Goal: Information Seeking & Learning: Understand process/instructions

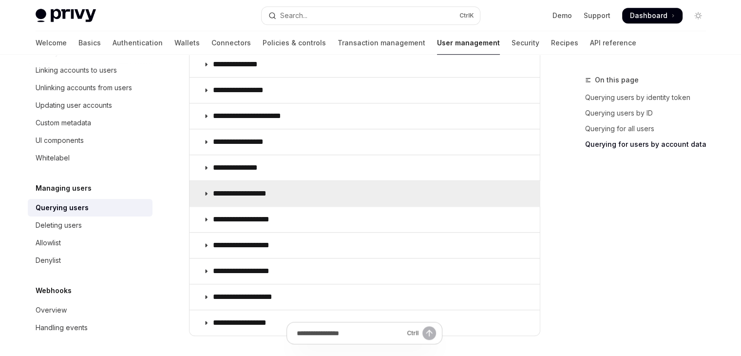
scroll to position [731, 0]
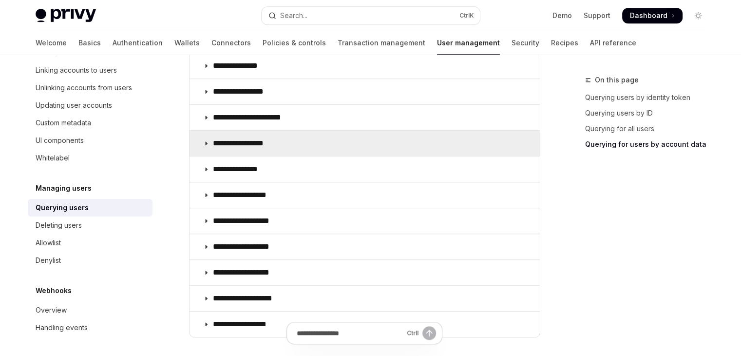
click at [329, 143] on summary "**********" at bounding box center [365, 143] width 350 height 25
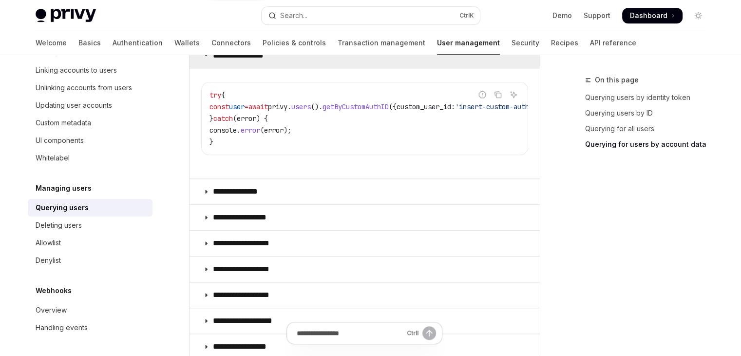
scroll to position [828, 0]
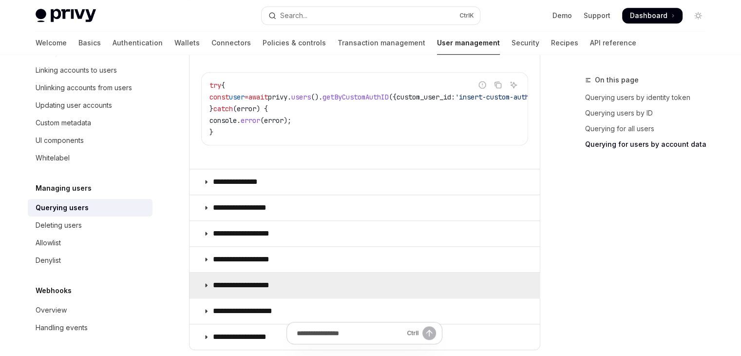
click at [278, 292] on summary "**********" at bounding box center [365, 284] width 350 height 25
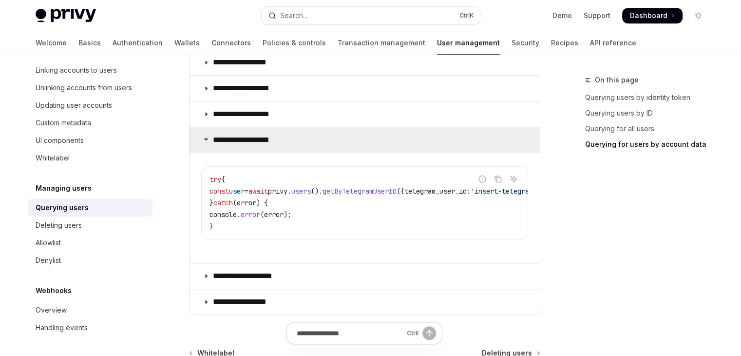
scroll to position [974, 0]
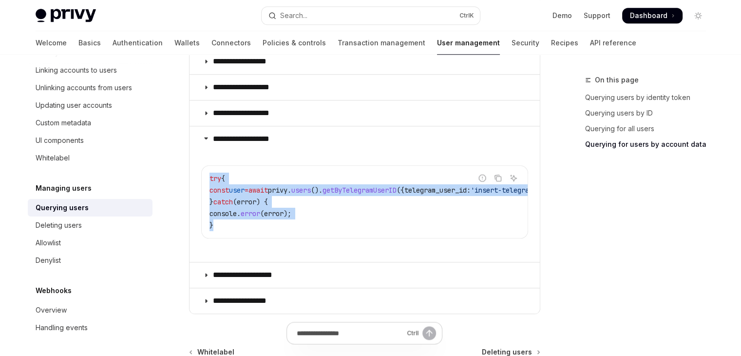
drag, startPoint x: 248, startPoint y: 228, endPoint x: 205, endPoint y: 179, distance: 65.9
click at [205, 179] on div "try { const user = await privy . users (). getByTelegramUserID ({ telegram_user…" at bounding box center [365, 202] width 326 height 72
click at [206, 179] on div "try { const user = await privy . users (). getByTelegramUserID ({ telegram_user…" at bounding box center [365, 202] width 326 height 72
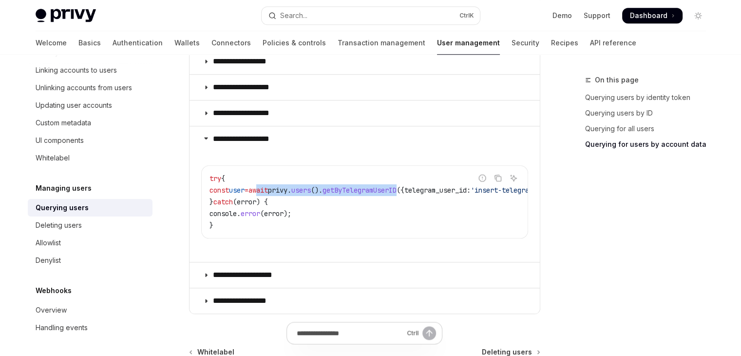
drag, startPoint x: 289, startPoint y: 191, endPoint x: 429, endPoint y: 188, distance: 139.4
click at [429, 188] on span "const user = await privy . users (). getByTelegramUserID ({ telegram_user_id: '…" at bounding box center [394, 190] width 370 height 9
click at [397, 190] on span "getByTelegramUserID" at bounding box center [359, 190] width 74 height 9
drag, startPoint x: 390, startPoint y: 192, endPoint x: 378, endPoint y: 191, distance: 11.7
click at [389, 192] on span "getByTelegramUserID" at bounding box center [359, 190] width 74 height 9
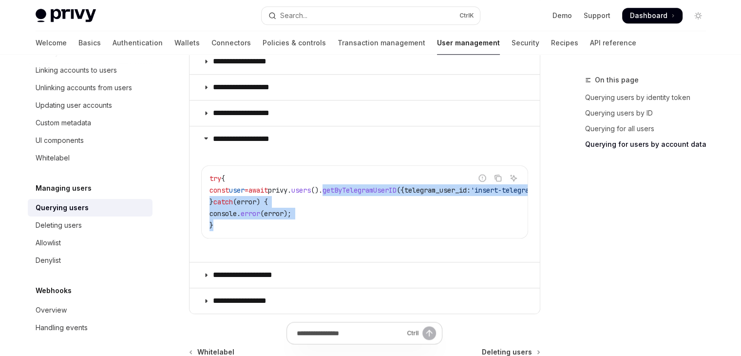
drag, startPoint x: 351, startPoint y: 191, endPoint x: 382, endPoint y: 222, distance: 44.1
click at [382, 222] on code "try { const user = await privy . users (). getByTelegramUserID ({ telegram_user…" at bounding box center [406, 201] width 394 height 58
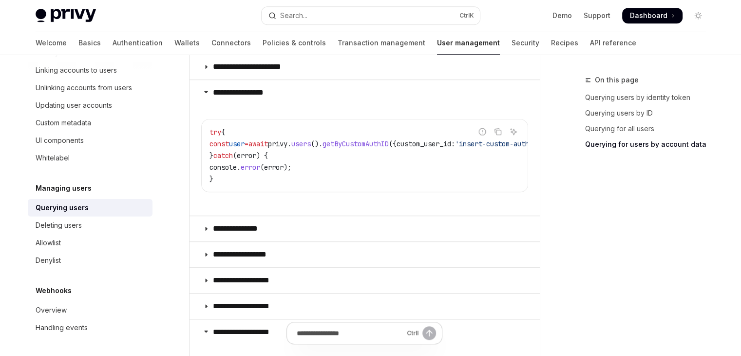
scroll to position [779, 0]
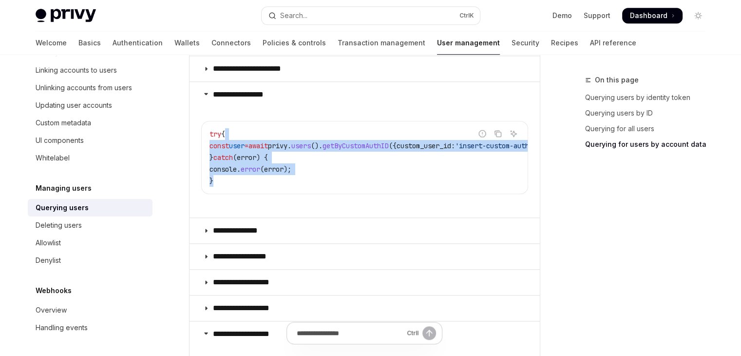
drag, startPoint x: 232, startPoint y: 133, endPoint x: 293, endPoint y: 184, distance: 78.9
click at [293, 184] on code "try { const user = await privy . users (). getByCustomAuthID ({ custom_user_id:…" at bounding box center [394, 157] width 370 height 58
click at [244, 143] on span "user" at bounding box center [237, 145] width 16 height 9
drag, startPoint x: 218, startPoint y: 129, endPoint x: 239, endPoint y: 188, distance: 62.1
click at [239, 188] on div "try { const user = await privy . users (). getByCustomAuthID ({ custom_user_id:…" at bounding box center [365, 157] width 326 height 72
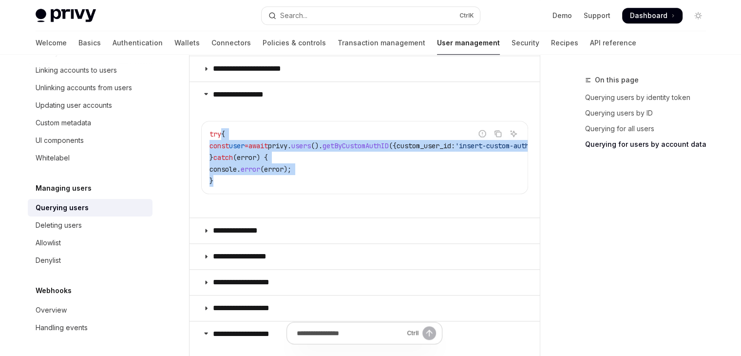
click at [389, 141] on span "getByCustomAuthID" at bounding box center [355, 145] width 66 height 9
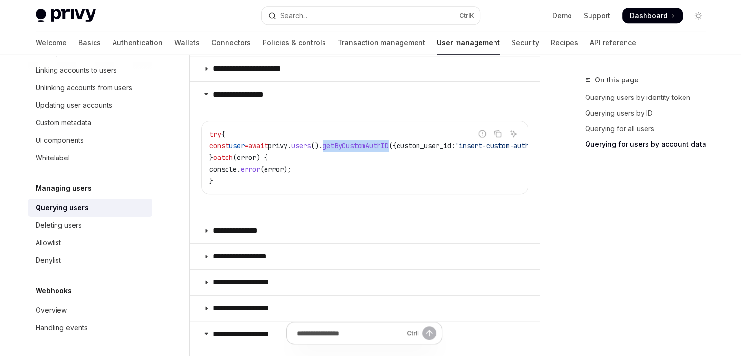
click at [389, 141] on span "getByCustomAuthID" at bounding box center [355, 145] width 66 height 9
click at [397, 146] on span "({" at bounding box center [393, 145] width 8 height 9
drag, startPoint x: 508, startPoint y: 147, endPoint x: 434, endPoint y: 156, distance: 74.6
click at [476, 140] on div "Report incorrect code Copy Ask AI" at bounding box center [498, 133] width 44 height 13
drag, startPoint x: 413, startPoint y: 197, endPoint x: 452, endPoint y: 196, distance: 38.5
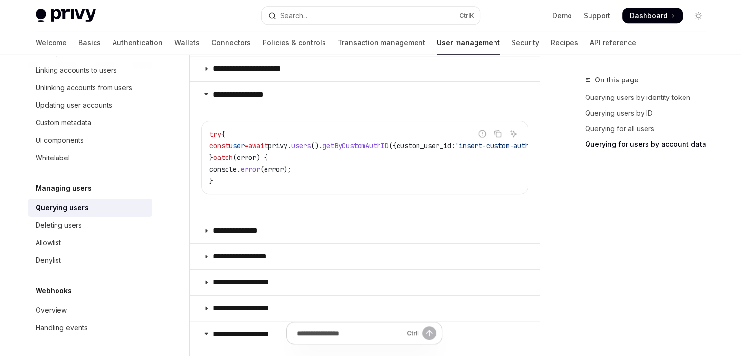
click at [451, 196] on children "Report incorrect code Copy Ask AI try { const user = await privy . users (). ge…" at bounding box center [364, 160] width 327 height 98
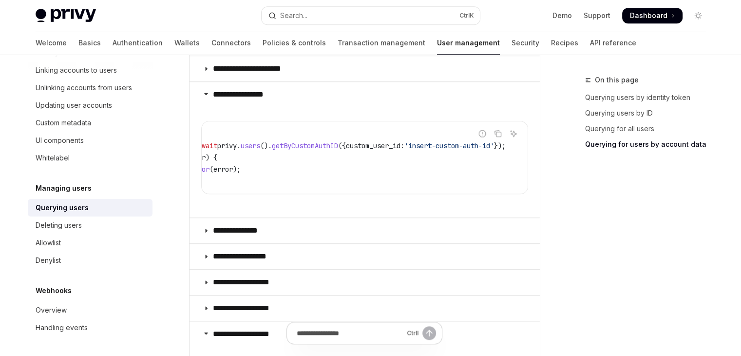
scroll to position [0, 99]
drag, startPoint x: 405, startPoint y: 141, endPoint x: 475, endPoint y: 145, distance: 70.3
click at [476, 145] on div "Report incorrect code Copy Ask AI try { const user = await privy . users (). ge…" at bounding box center [364, 157] width 327 height 73
click at [475, 145] on div "Report incorrect code" at bounding box center [482, 149] width 69 height 10
drag, startPoint x: 481, startPoint y: 145, endPoint x: 433, endPoint y: 142, distance: 48.8
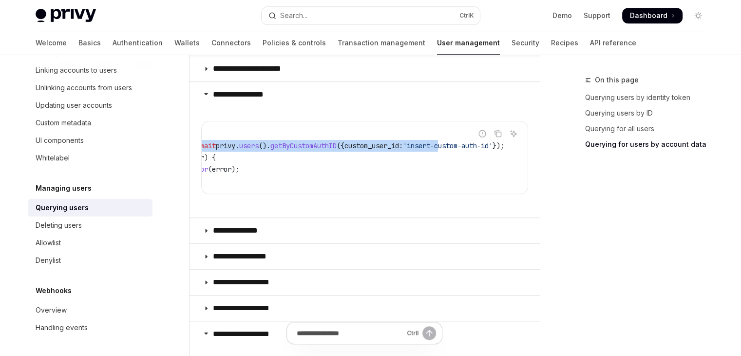
click at [433, 142] on div "Report incorrect code Copy Ask AI try { const user = await privy . users (). ge…" at bounding box center [364, 157] width 327 height 73
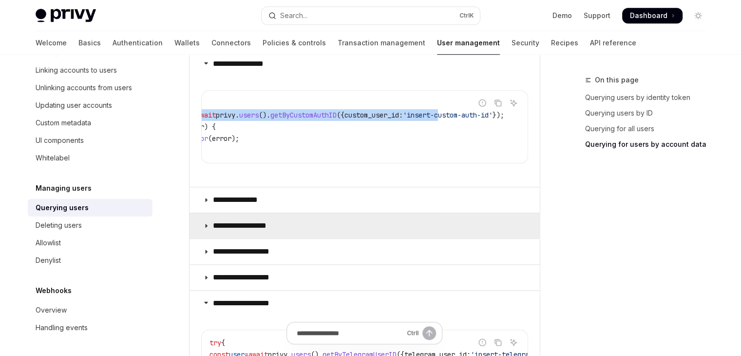
scroll to position [877, 0]
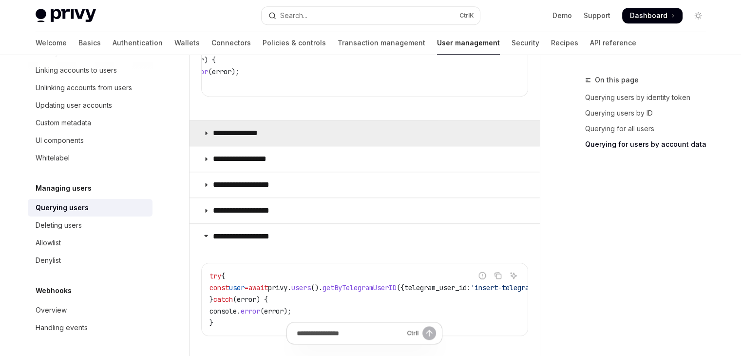
click at [307, 141] on summary "**********" at bounding box center [365, 132] width 350 height 25
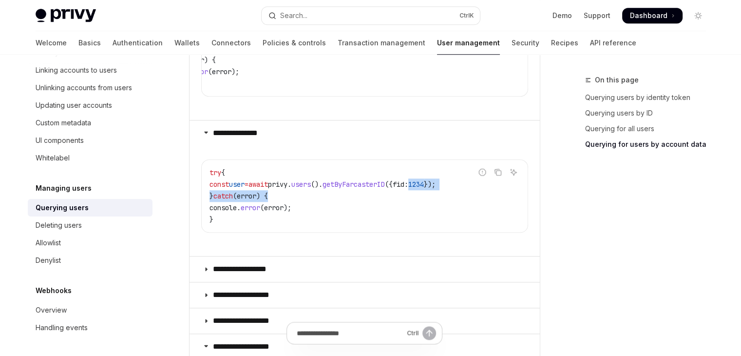
drag, startPoint x: 389, startPoint y: 192, endPoint x: 453, endPoint y: 189, distance: 63.9
click at [448, 190] on code "try { const user = await privy . users (). getByFarcasterID ({ fid: 1234 }); } …" at bounding box center [364, 196] width 310 height 58
click at [454, 189] on div "Report incorrect code" at bounding box center [482, 187] width 69 height 10
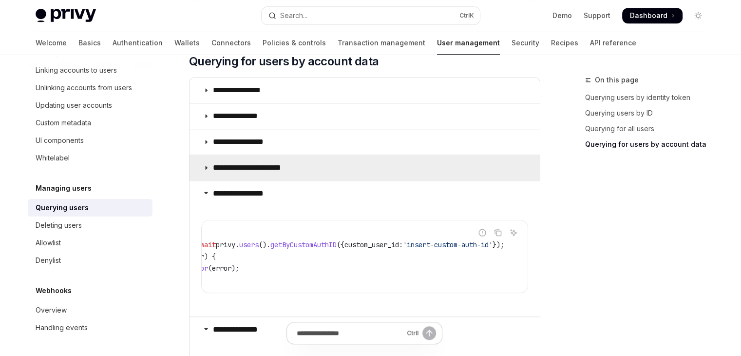
scroll to position [682, 0]
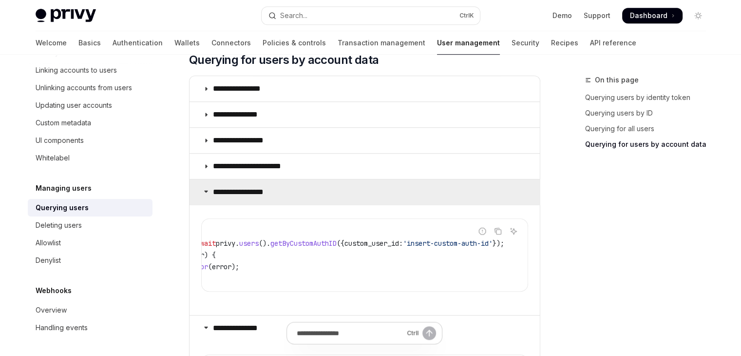
click at [273, 187] on p "**********" at bounding box center [247, 192] width 68 height 10
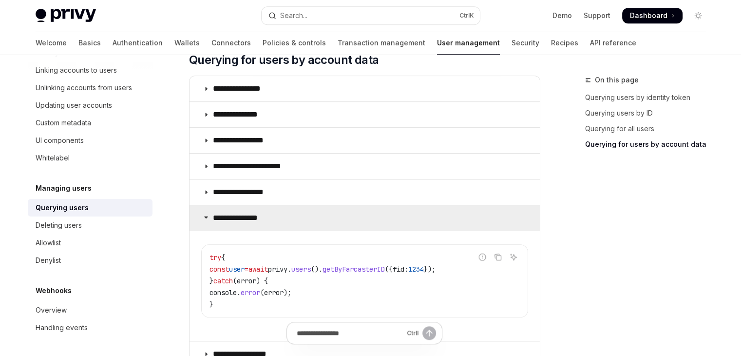
click at [263, 214] on p "**********" at bounding box center [241, 218] width 57 height 10
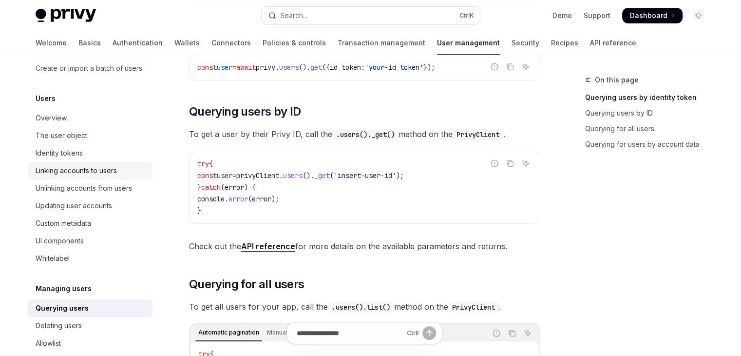
scroll to position [97, 0]
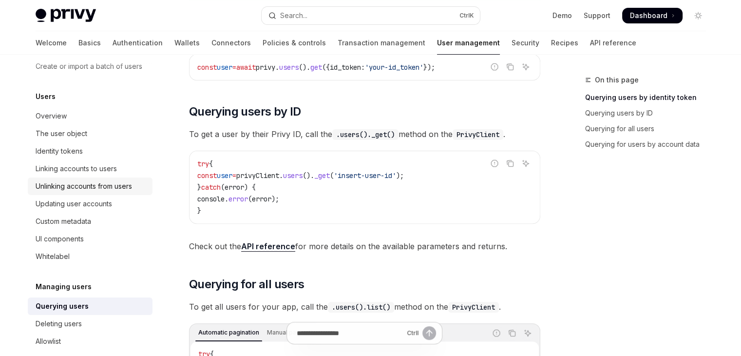
click at [101, 192] on div "Unlinking accounts from users" at bounding box center [84, 186] width 96 height 12
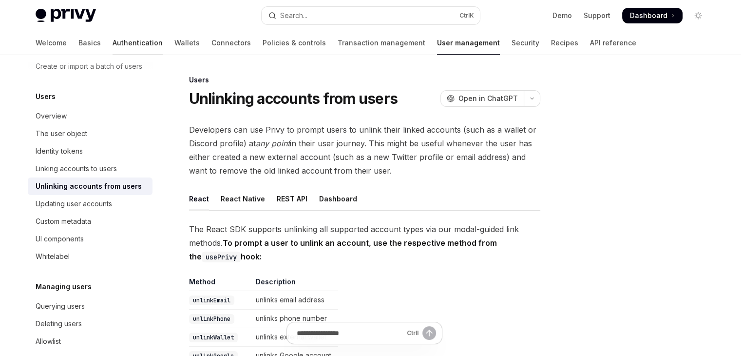
click at [113, 41] on link "Authentication" at bounding box center [138, 42] width 50 height 23
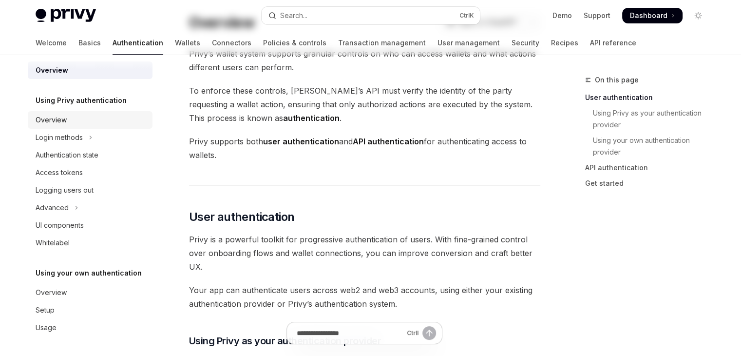
scroll to position [97, 0]
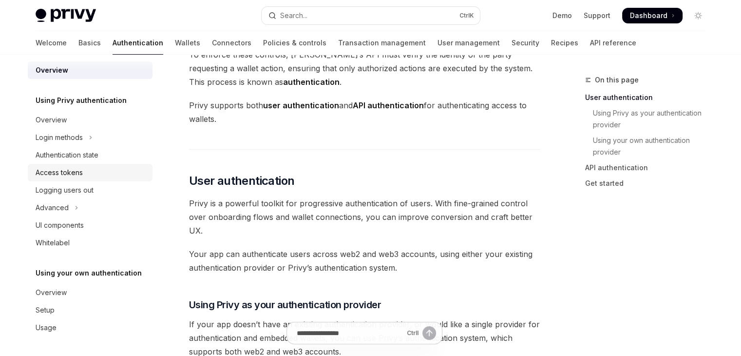
click at [94, 170] on div "Access tokens" at bounding box center [91, 173] width 111 height 12
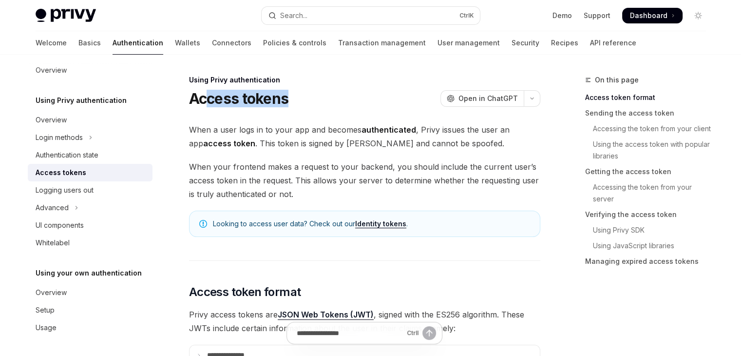
drag, startPoint x: 207, startPoint y: 102, endPoint x: 290, endPoint y: 102, distance: 83.8
click at [289, 102] on div "Access tokens OpenAI Open in ChatGPT" at bounding box center [364, 99] width 351 height 18
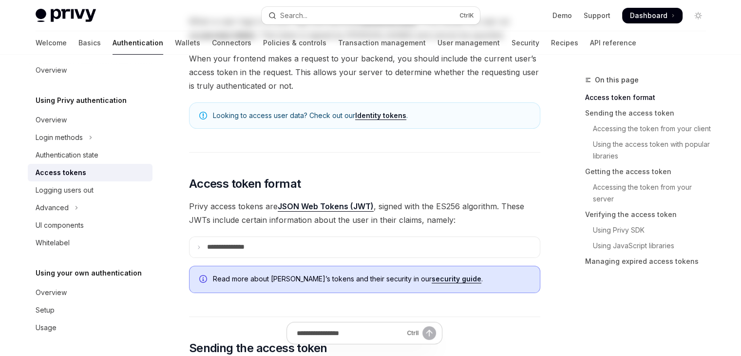
scroll to position [146, 0]
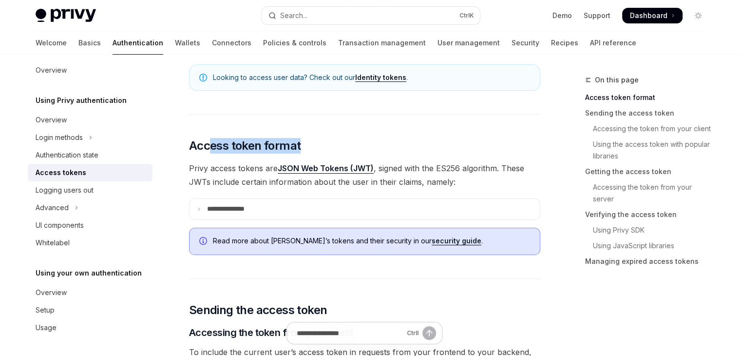
drag, startPoint x: 242, startPoint y: 152, endPoint x: 300, endPoint y: 167, distance: 59.9
click at [316, 152] on h2 "​ Access token format" at bounding box center [364, 146] width 351 height 16
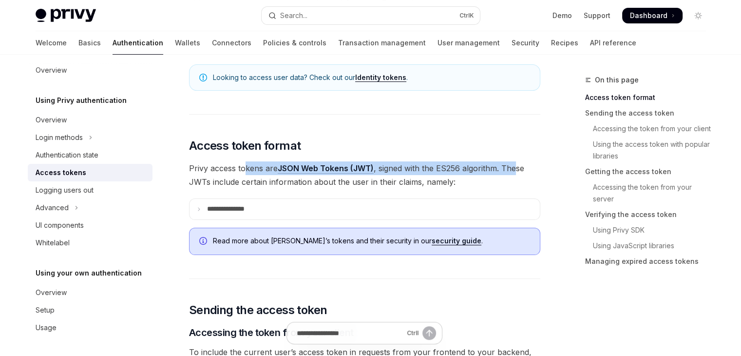
drag, startPoint x: 244, startPoint y: 165, endPoint x: 516, endPoint y: 162, distance: 272.3
click at [516, 162] on span "Privy access tokens are JSON Web Tokens (JWT) , signed with the ES256 algorithm…" at bounding box center [364, 174] width 351 height 27
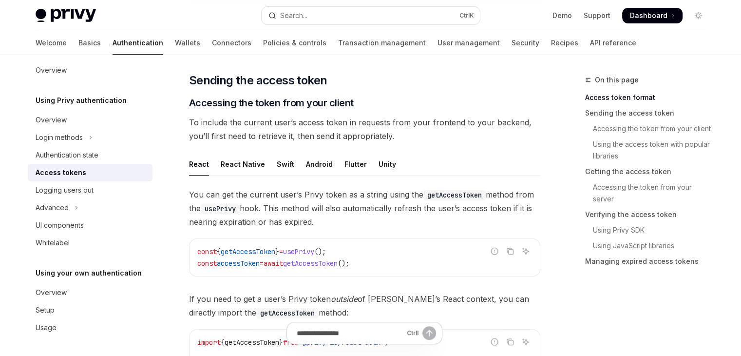
scroll to position [390, 0]
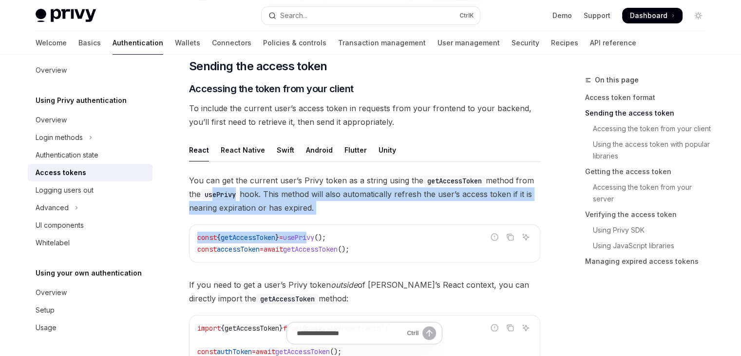
drag, startPoint x: 213, startPoint y: 191, endPoint x: 331, endPoint y: 242, distance: 127.9
click at [330, 241] on div "You can get the current user’s Privy token as a string using the getAccessToken…" at bounding box center [364, 298] width 351 height 251
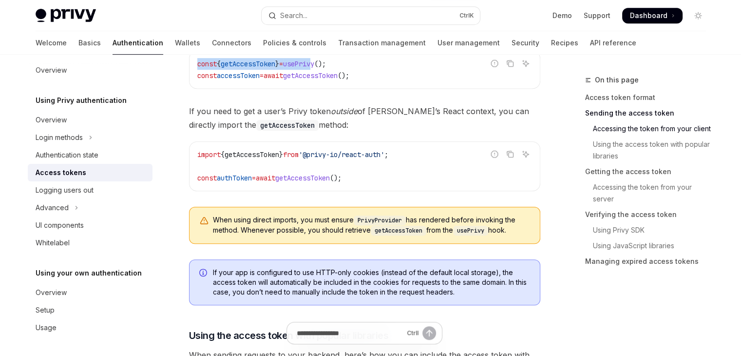
scroll to position [585, 0]
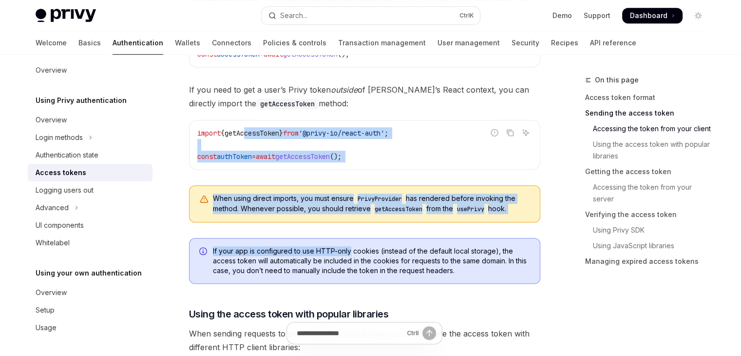
drag, startPoint x: 253, startPoint y: 134, endPoint x: 349, endPoint y: 247, distance: 147.9
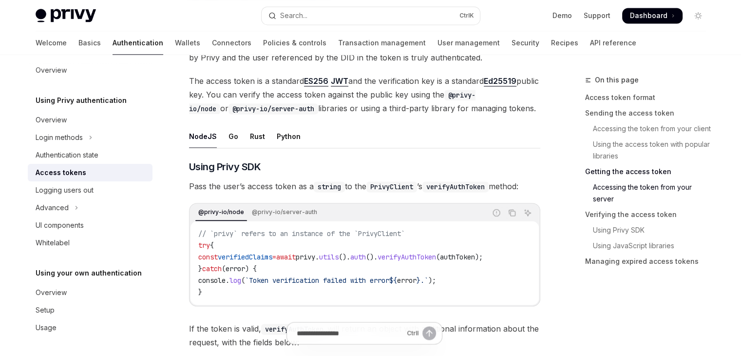
scroll to position [1461, 0]
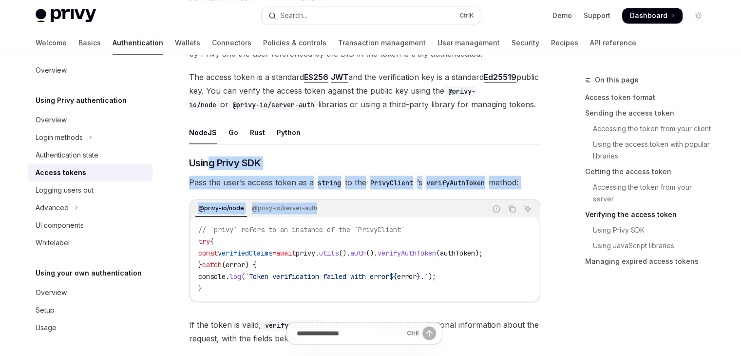
drag, startPoint x: 209, startPoint y: 159, endPoint x: 398, endPoint y: 200, distance: 193.4
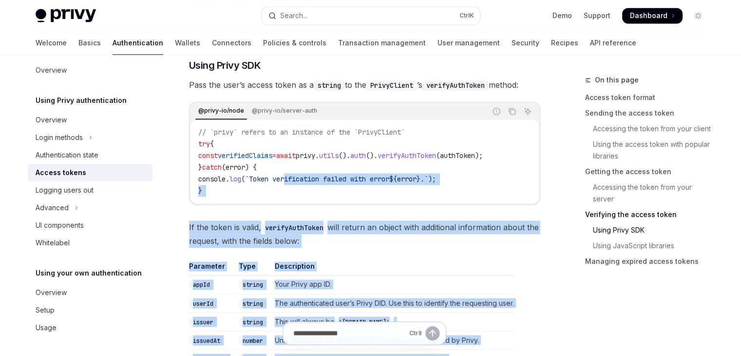
drag, startPoint x: 294, startPoint y: 173, endPoint x: 366, endPoint y: 333, distance: 175.5
click at [366, 333] on div "**********" at bounding box center [273, 16] width 538 height 3003
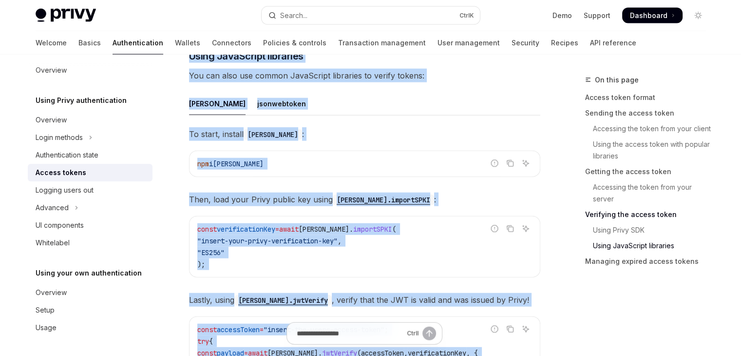
scroll to position [2192, 0]
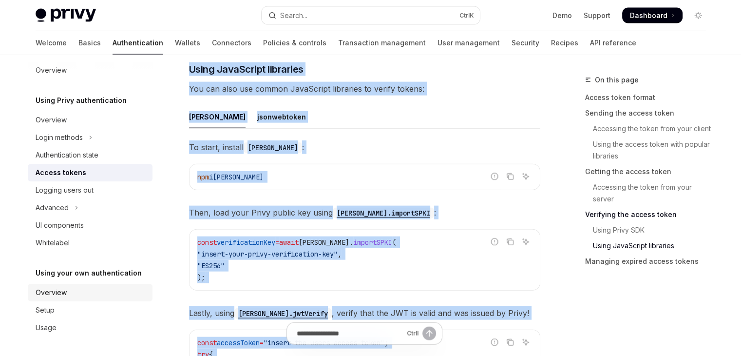
click at [79, 287] on div "Overview" at bounding box center [91, 292] width 111 height 12
type textarea "*"
